Goal: Transaction & Acquisition: Purchase product/service

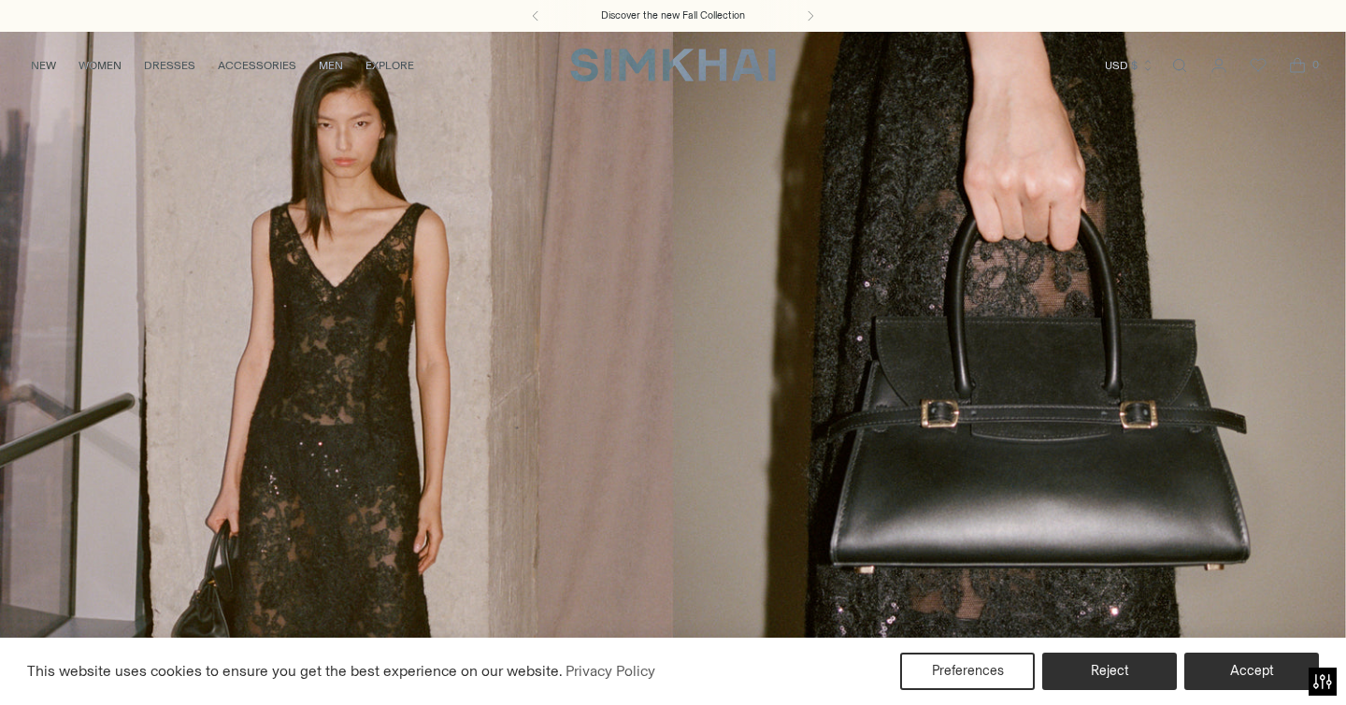
click at [442, 332] on link "/collections/new-arrivals" at bounding box center [673, 417] width 1346 height 772
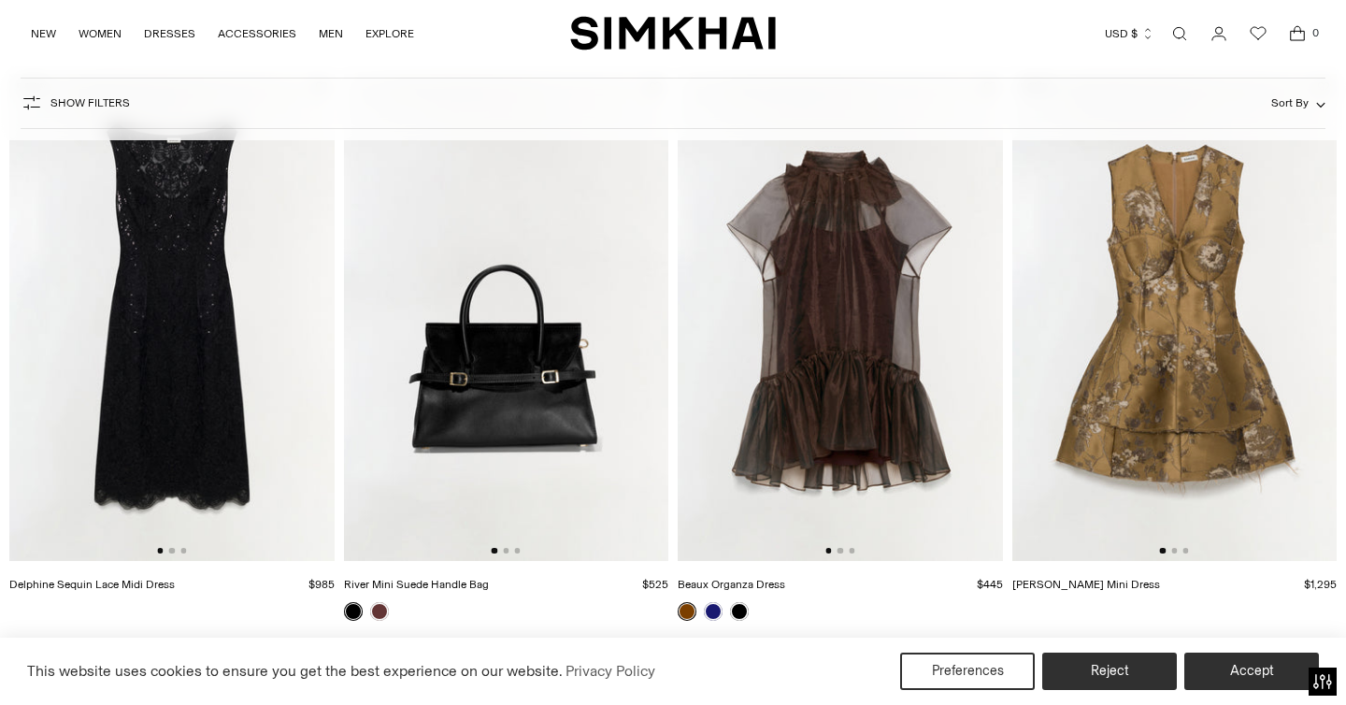
scroll to position [185, 0]
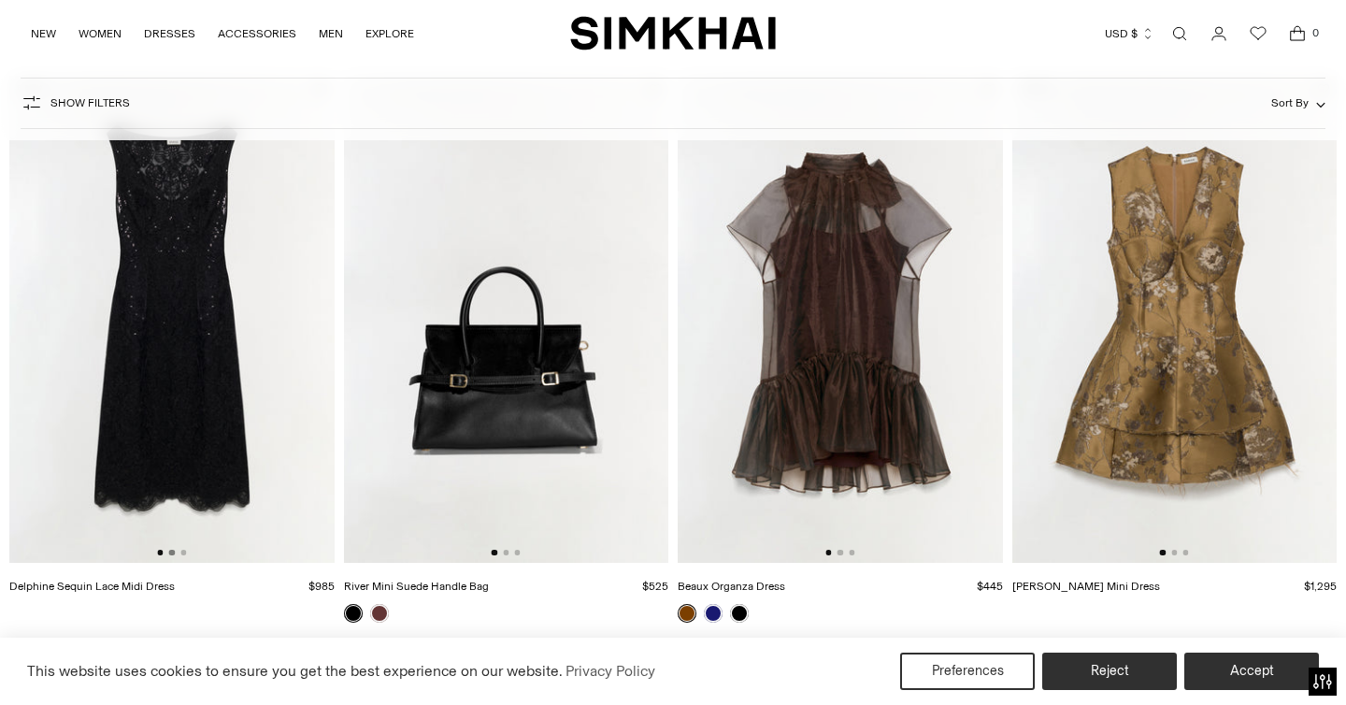
click at [171, 555] on button "Go to slide 2" at bounding box center [172, 553] width 6 height 6
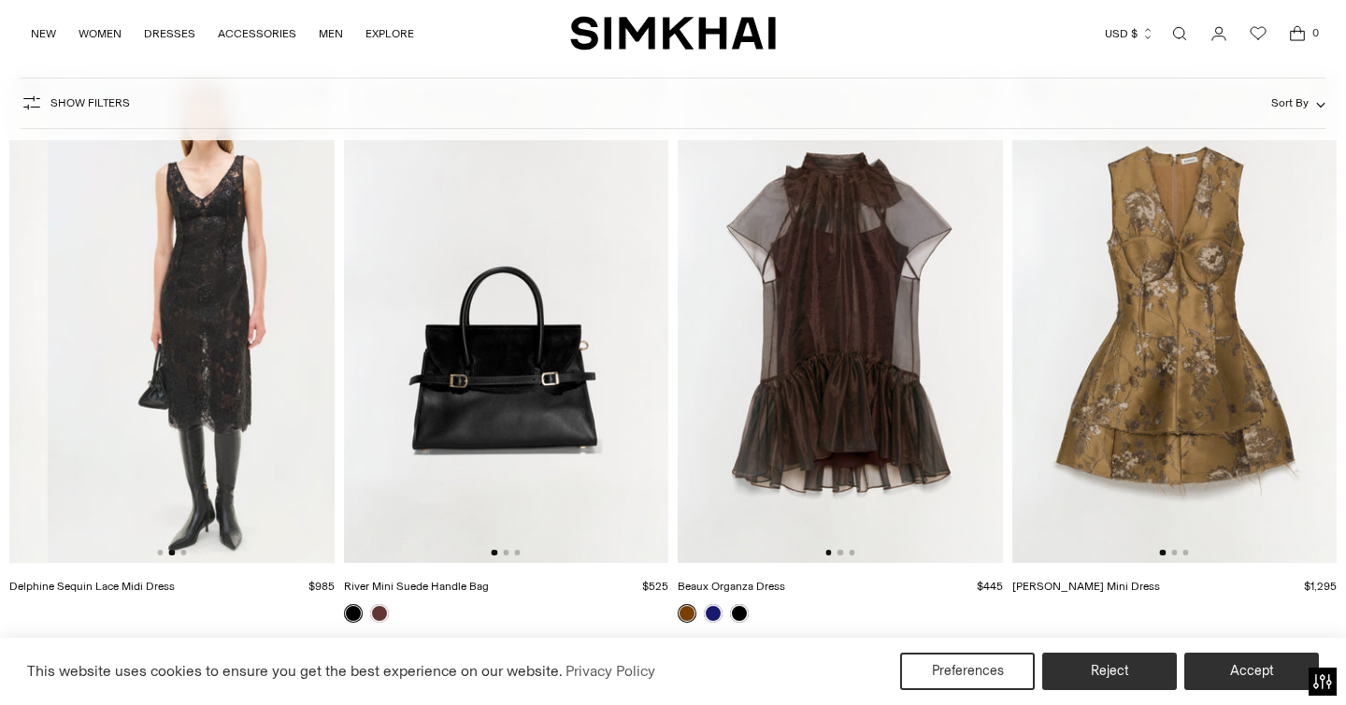
scroll to position [0, 325]
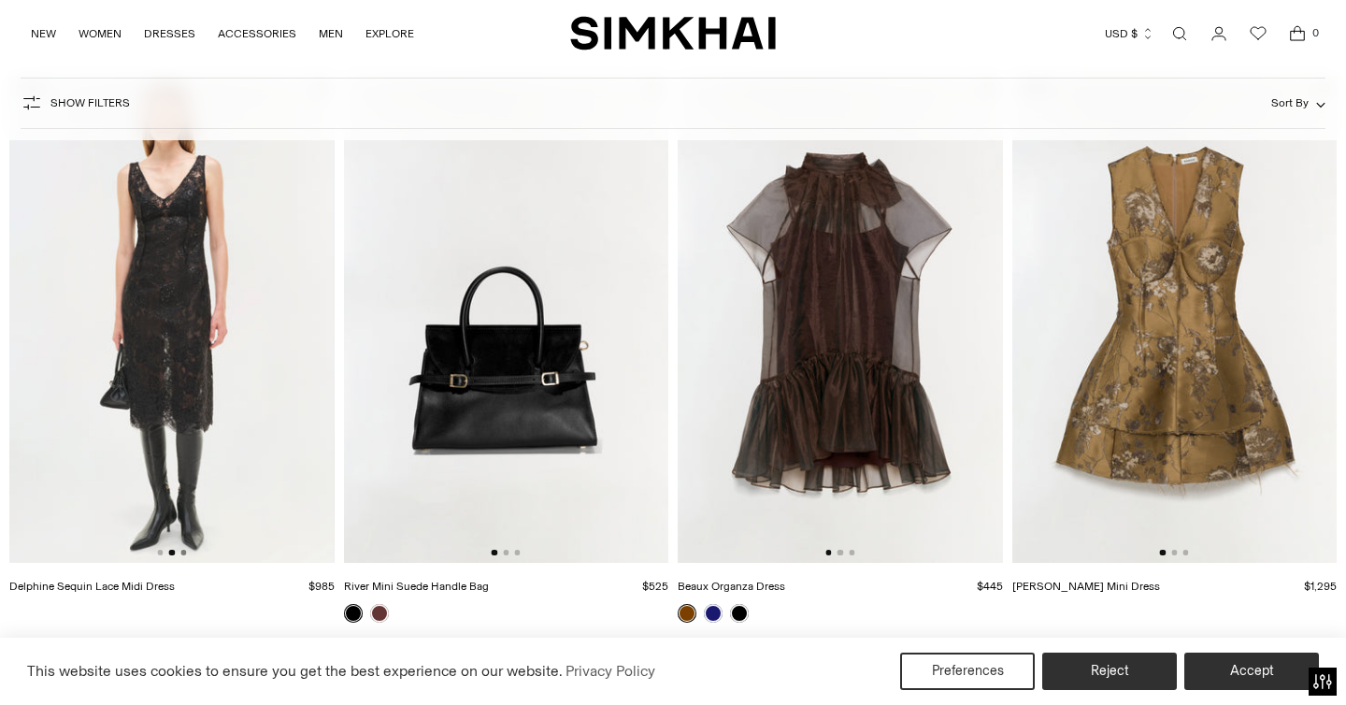
click at [185, 554] on button "Go to slide 3" at bounding box center [183, 553] width 6 height 6
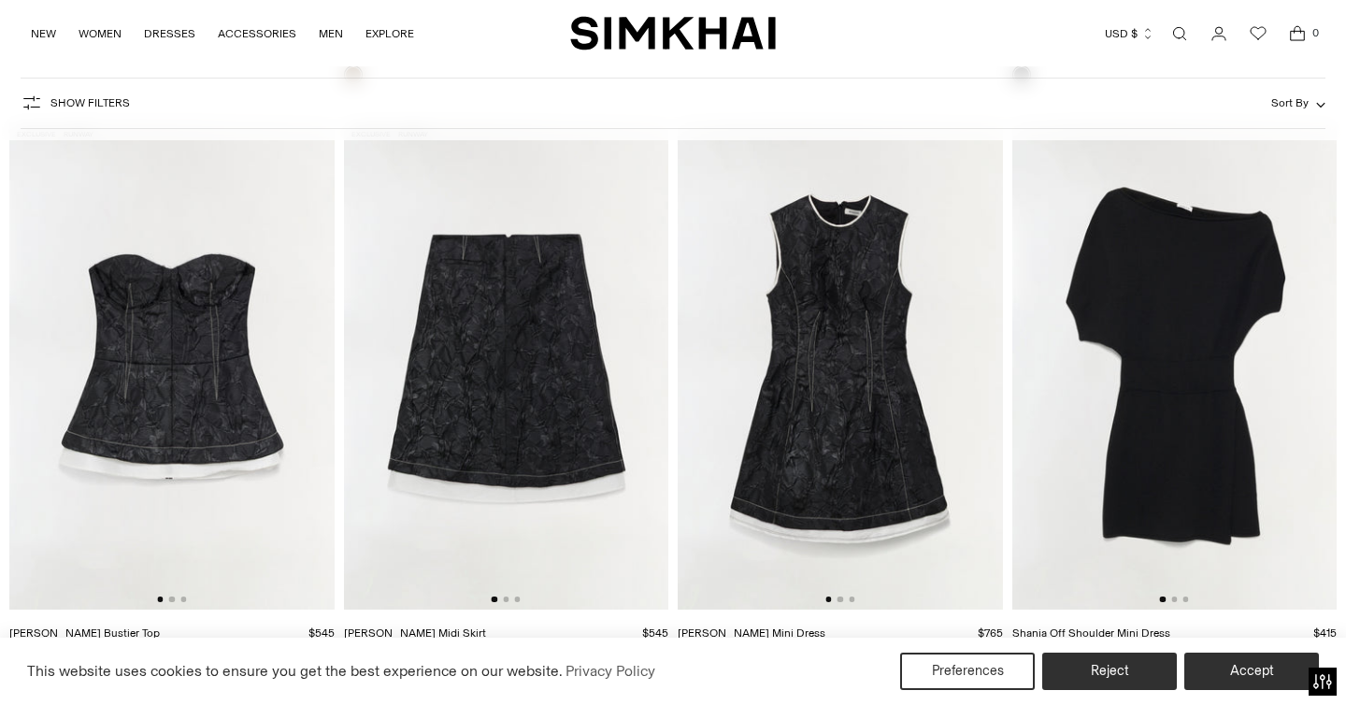
scroll to position [12439, 0]
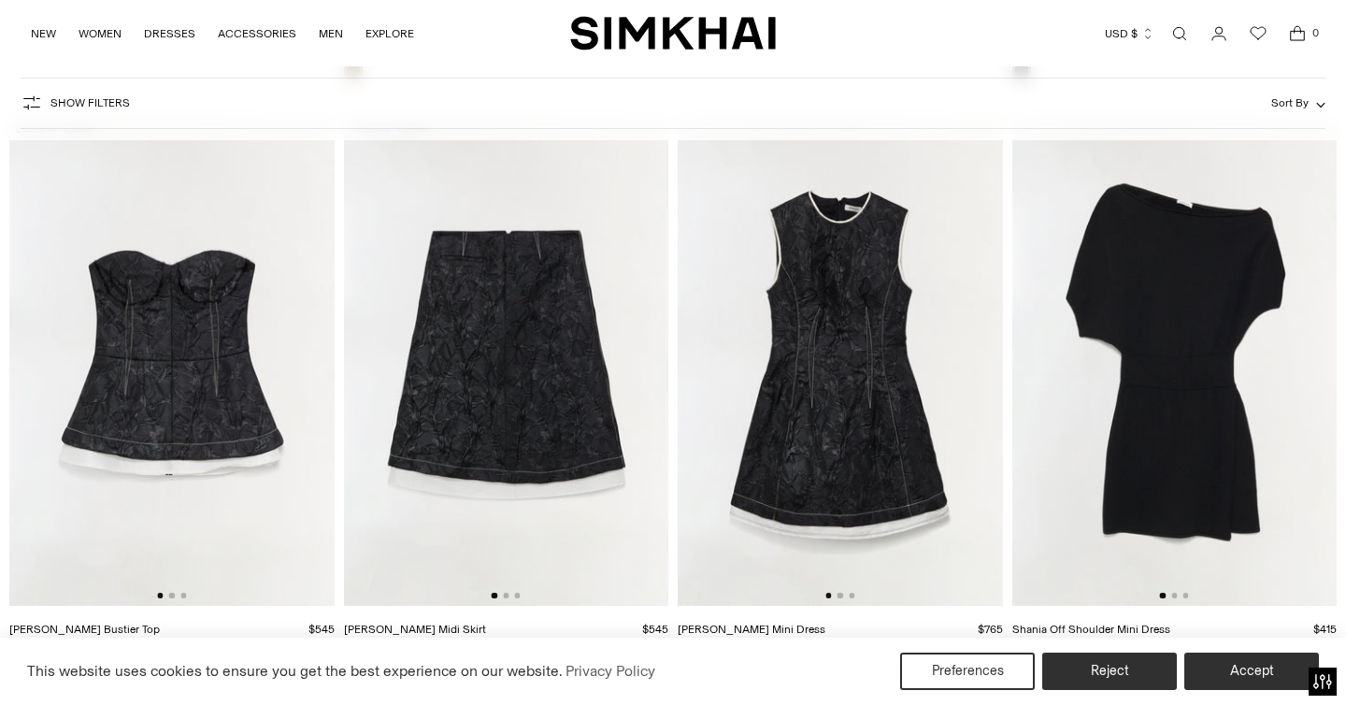
click at [226, 487] on img at bounding box center [171, 362] width 325 height 487
click at [1286, 674] on button "Accept" at bounding box center [1252, 671] width 143 height 39
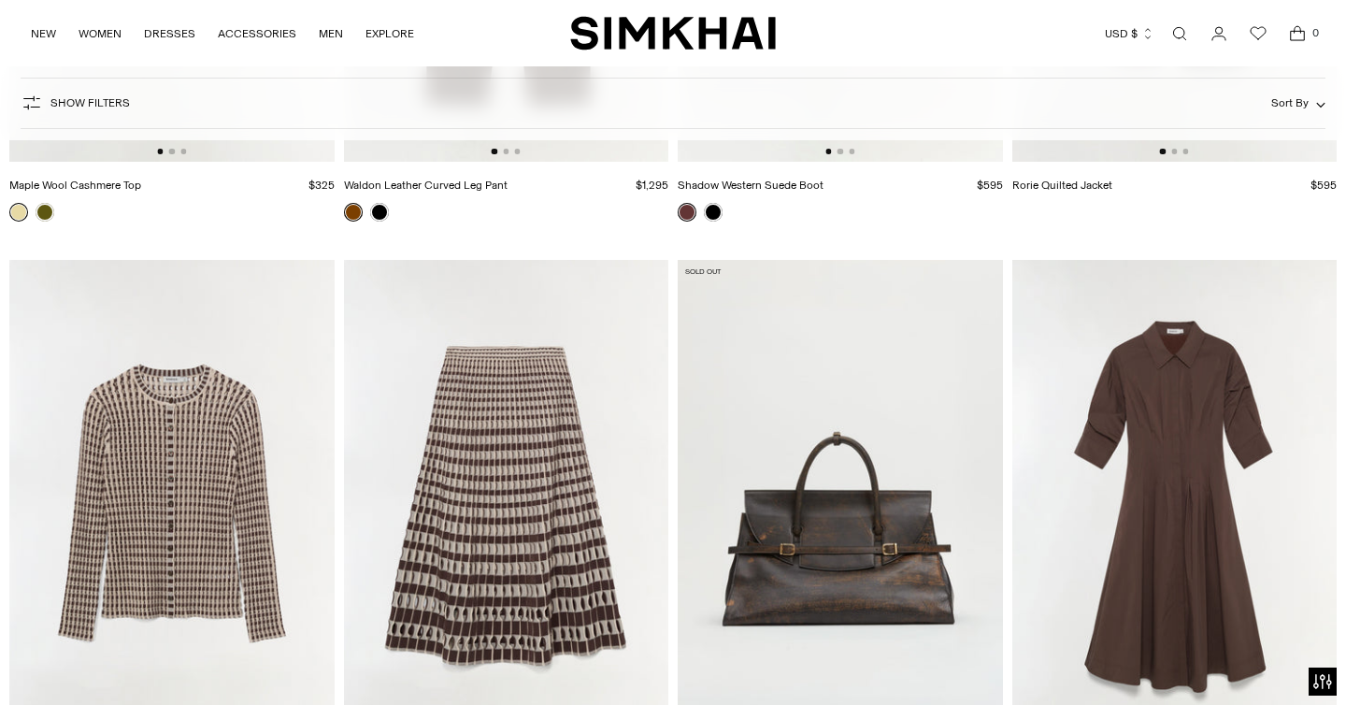
scroll to position [22236, 0]
